Goal: Task Accomplishment & Management: Complete application form

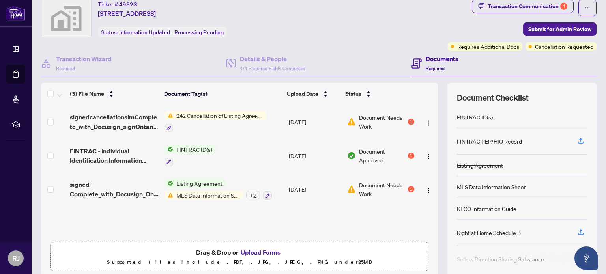
scroll to position [25, 0]
click at [218, 192] on span "MLS Data Information Sheet" at bounding box center [208, 195] width 70 height 9
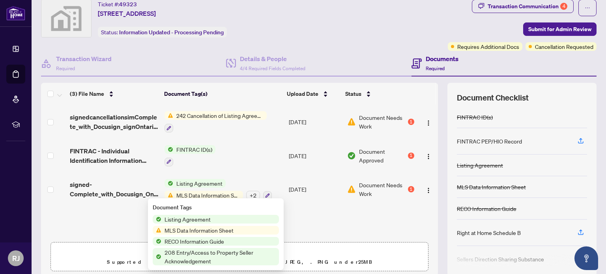
click at [213, 228] on span "MLS Data Information Sheet" at bounding box center [198, 230] width 75 height 9
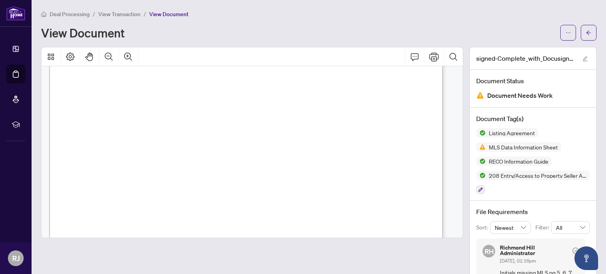
scroll to position [12957, 0]
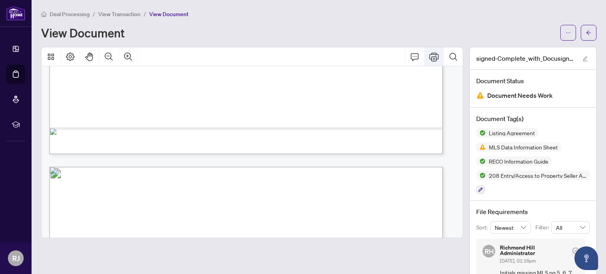
click at [429, 58] on icon "Print" at bounding box center [433, 56] width 9 height 9
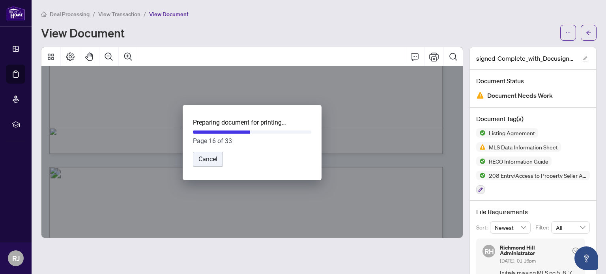
click at [216, 158] on button "Cancel" at bounding box center [208, 159] width 30 height 15
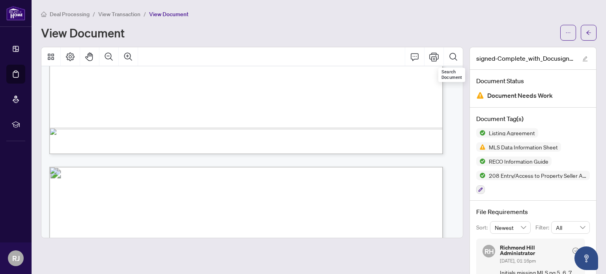
click at [371, 135] on div "SELLERS INITIALS INTERIOR FEATURES (Max 20) Accessory Apartment Air Exchanger A…" at bounding box center [369, 60] width 641 height 830
click at [45, 55] on button "Thumbnails" at bounding box center [50, 56] width 19 height 19
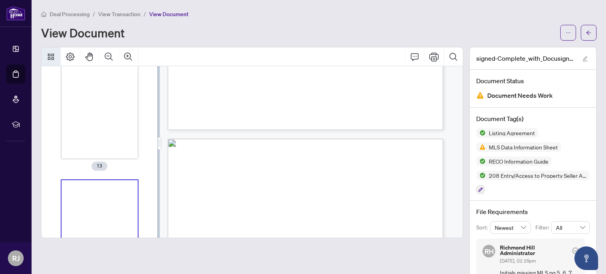
scroll to position [2827, 0]
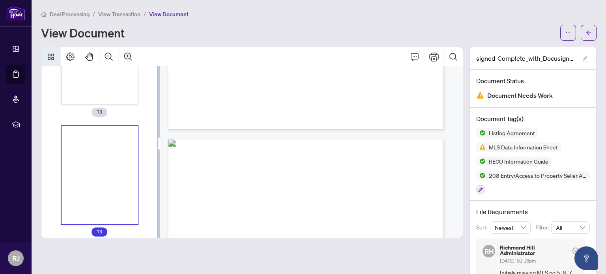
click at [45, 55] on button "Thumbnails" at bounding box center [50, 56] width 19 height 19
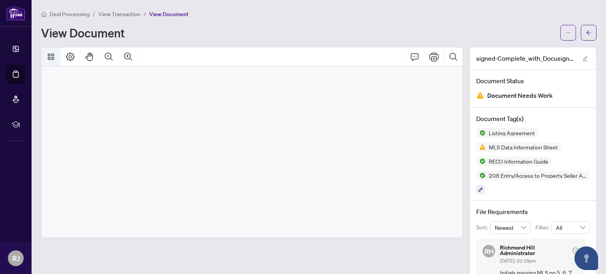
scroll to position [12990, 0]
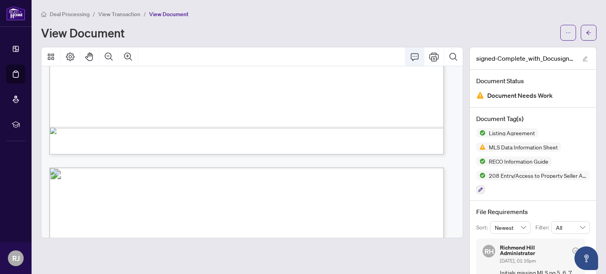
click at [410, 59] on icon "Comment" at bounding box center [414, 56] width 9 height 9
click at [429, 54] on icon "Print" at bounding box center [433, 56] width 9 height 9
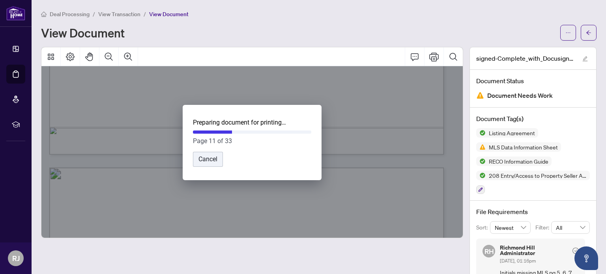
click at [206, 159] on button "Cancel" at bounding box center [208, 159] width 30 height 15
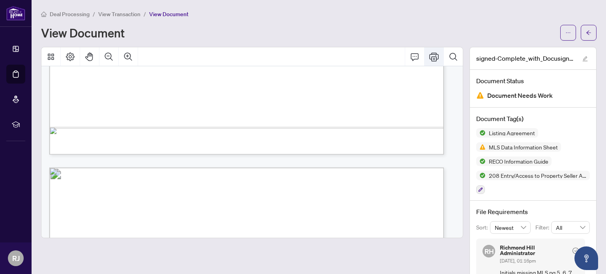
click at [431, 53] on icon "Print" at bounding box center [433, 56] width 9 height 9
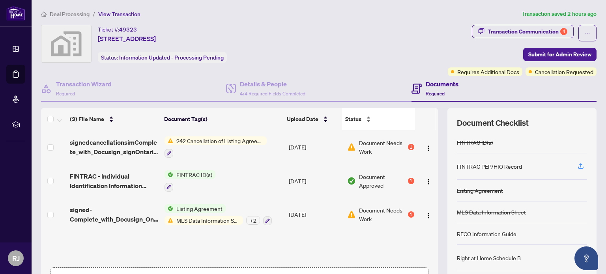
scroll to position [55, 0]
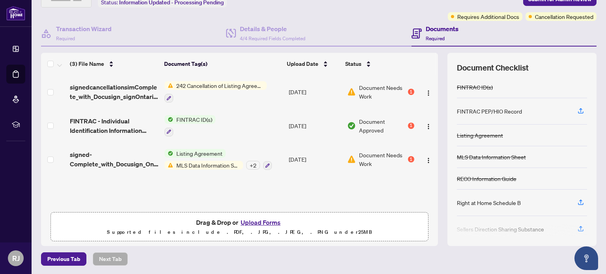
click at [258, 220] on button "Upload Forms" at bounding box center [260, 222] width 45 height 10
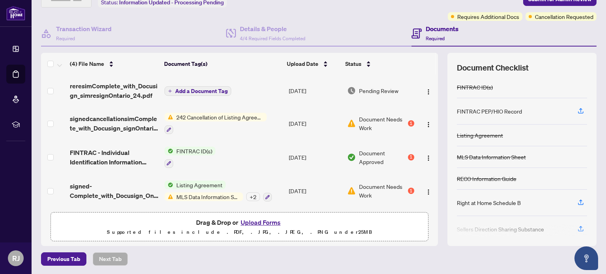
scroll to position [0, 0]
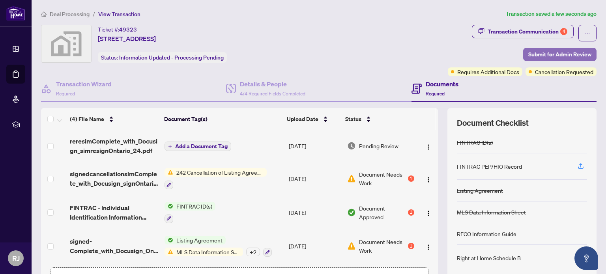
click at [552, 55] on span "Submit for Admin Review" at bounding box center [559, 54] width 63 height 13
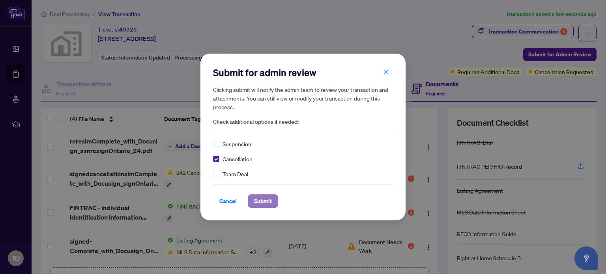
click at [259, 199] on span "Submit" at bounding box center [263, 201] width 18 height 13
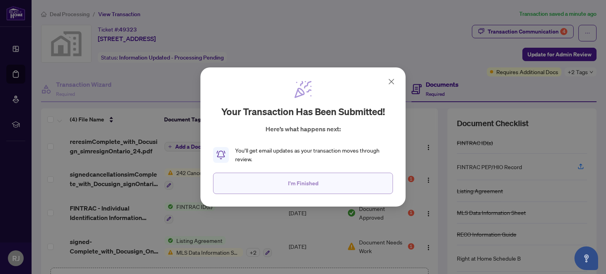
click at [272, 187] on button "I'm Finished" at bounding box center [303, 183] width 180 height 21
